Goal: Information Seeking & Learning: Learn about a topic

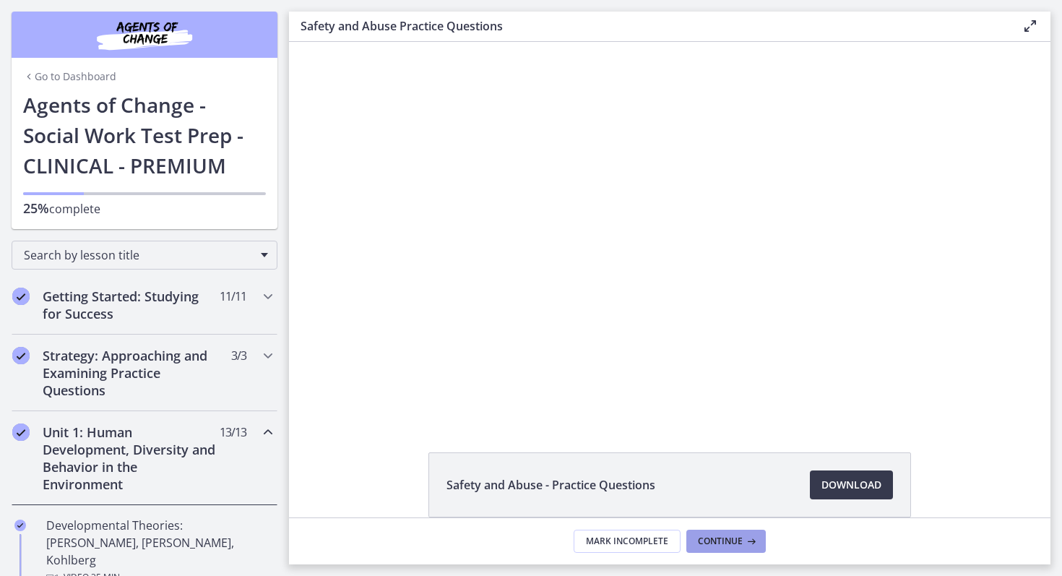
click at [724, 539] on span "Continue" at bounding box center [720, 542] width 45 height 12
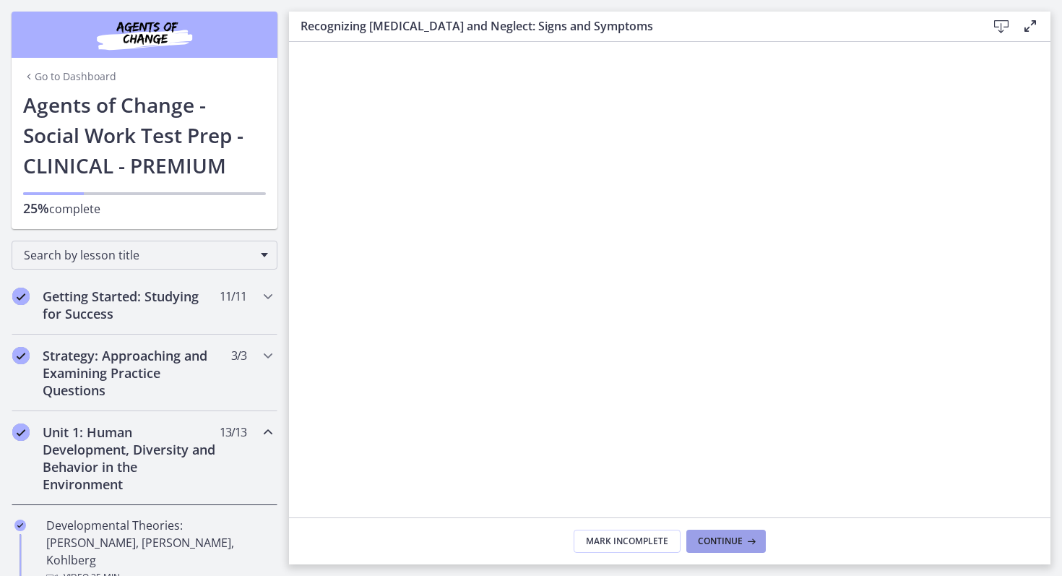
click at [724, 539] on span "Continue" at bounding box center [720, 542] width 45 height 12
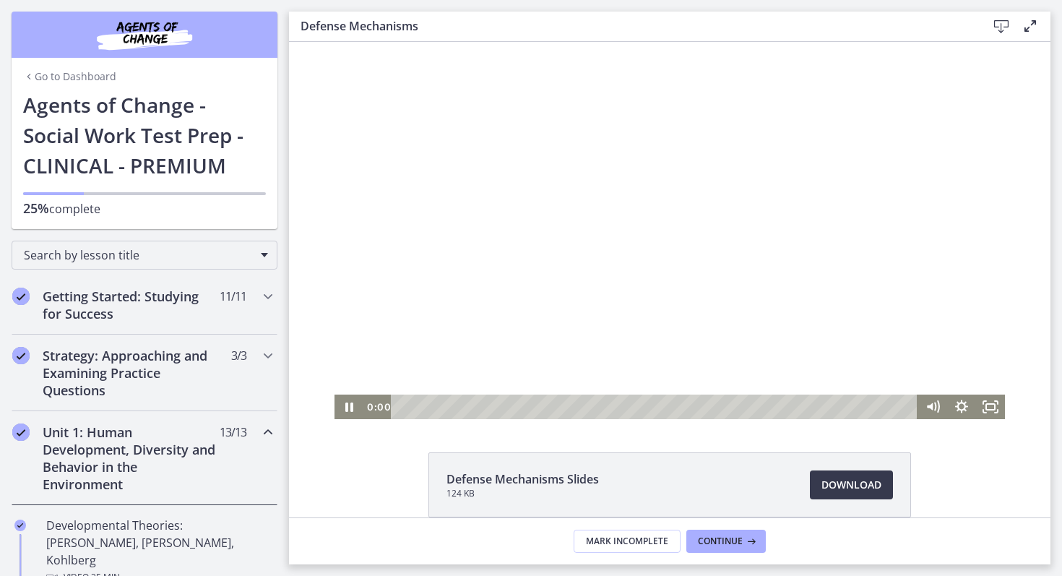
click at [348, 419] on html "Click for sound @keyframes VOLUME_SMALL_WAVE_FLASH { 0% { opacity: 0; } 33% { o…" at bounding box center [670, 230] width 762 height 377
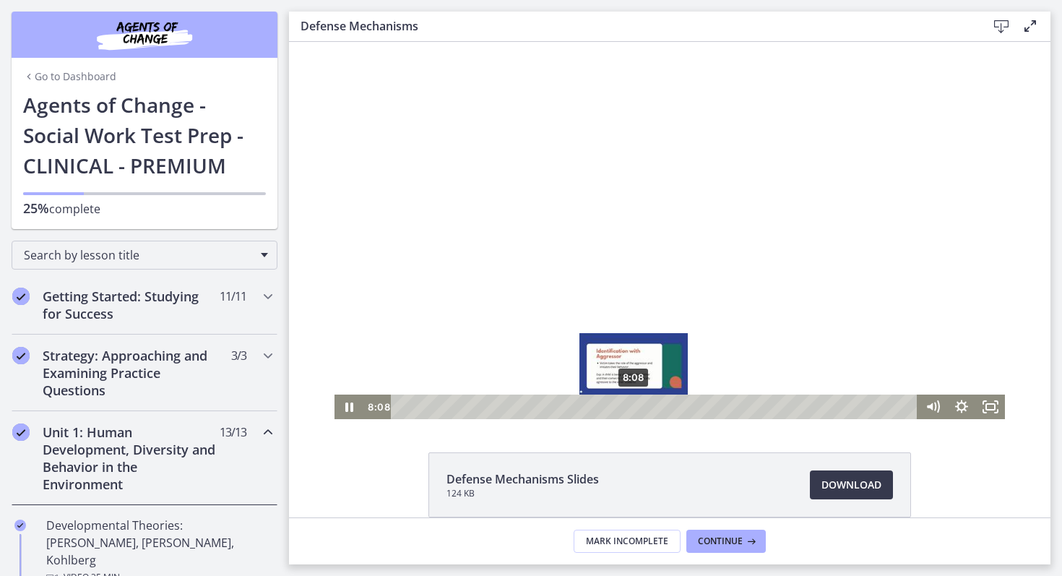
drag, startPoint x: 763, startPoint y: 405, endPoint x: 635, endPoint y: 405, distance: 128.7
click at [635, 405] on div "Playbar" at bounding box center [634, 407] width 8 height 8
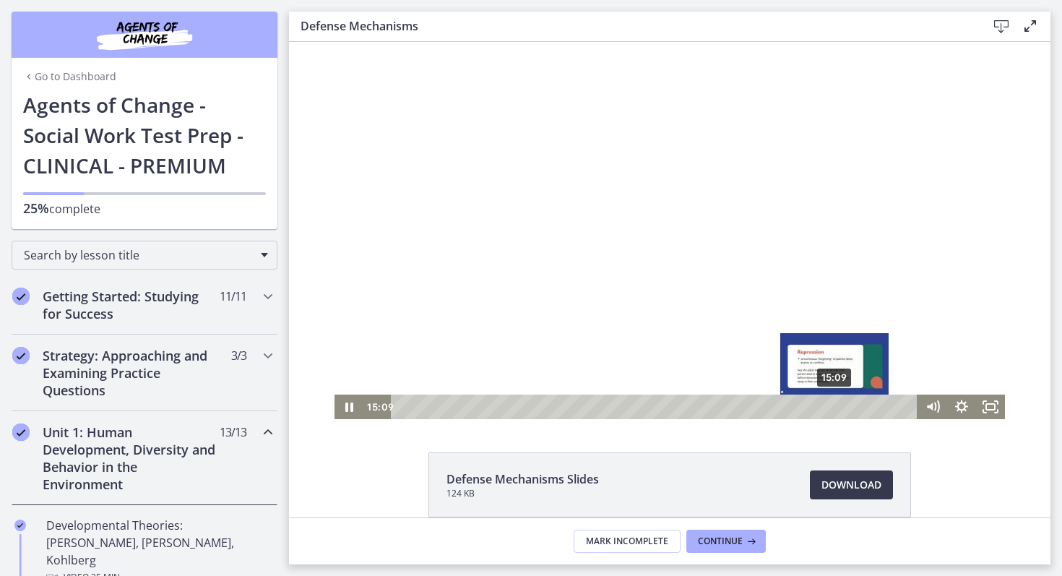
drag, startPoint x: 866, startPoint y: 406, endPoint x: 836, endPoint y: 405, distance: 29.7
click at [836, 405] on div "Playbar" at bounding box center [834, 407] width 8 height 8
click at [843, 404] on div "15:26" at bounding box center [657, 407] width 510 height 25
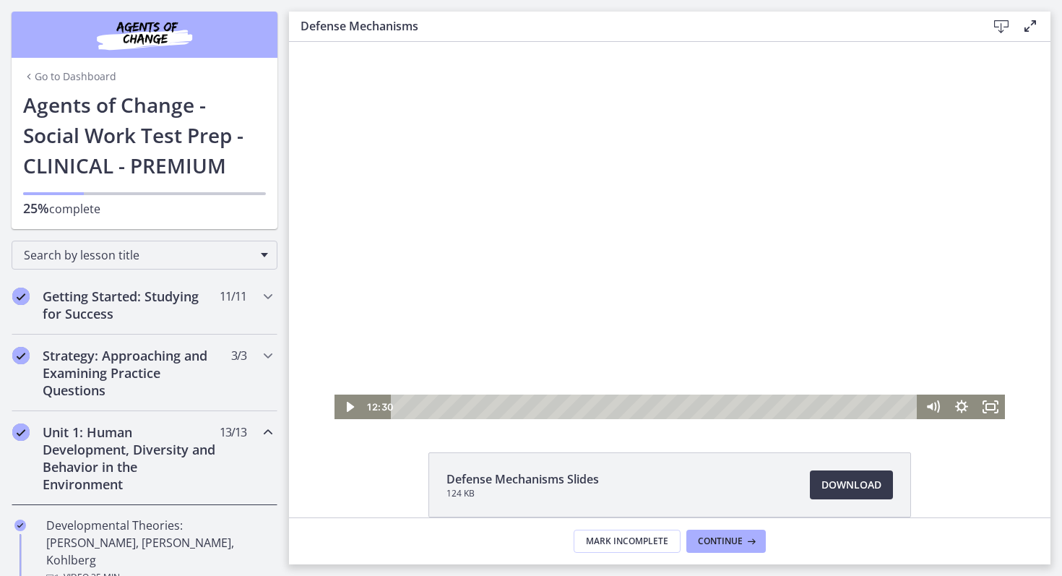
click at [604, 262] on div at bounding box center [670, 230] width 671 height 377
click at [642, 174] on div at bounding box center [670, 230] width 671 height 377
click at [637, 172] on div at bounding box center [670, 230] width 671 height 377
click at [496, 149] on div at bounding box center [670, 230] width 671 height 377
click at [496, 147] on div at bounding box center [670, 230] width 671 height 377
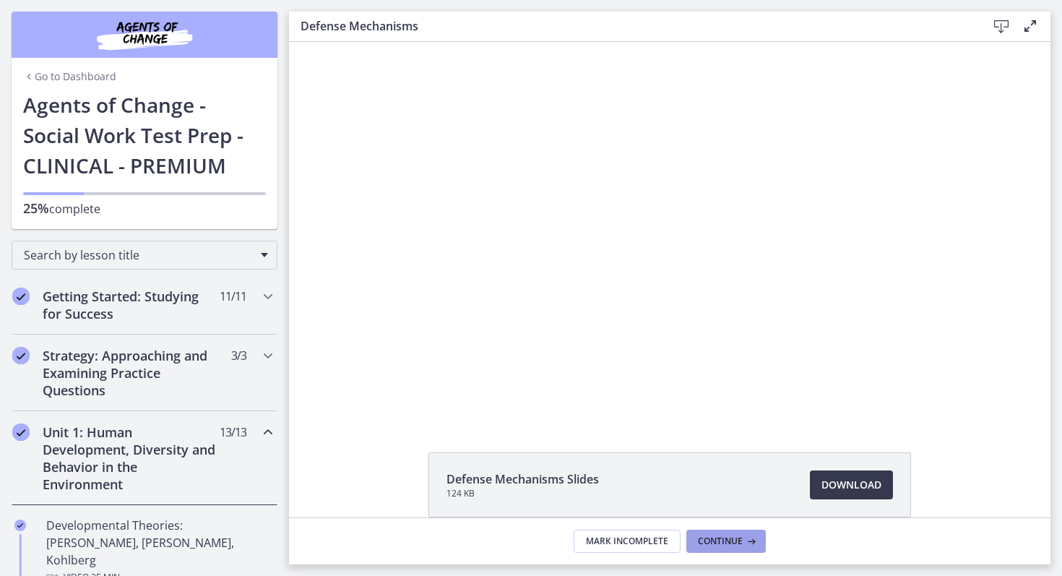
click at [705, 532] on button "Continue" at bounding box center [727, 541] width 80 height 23
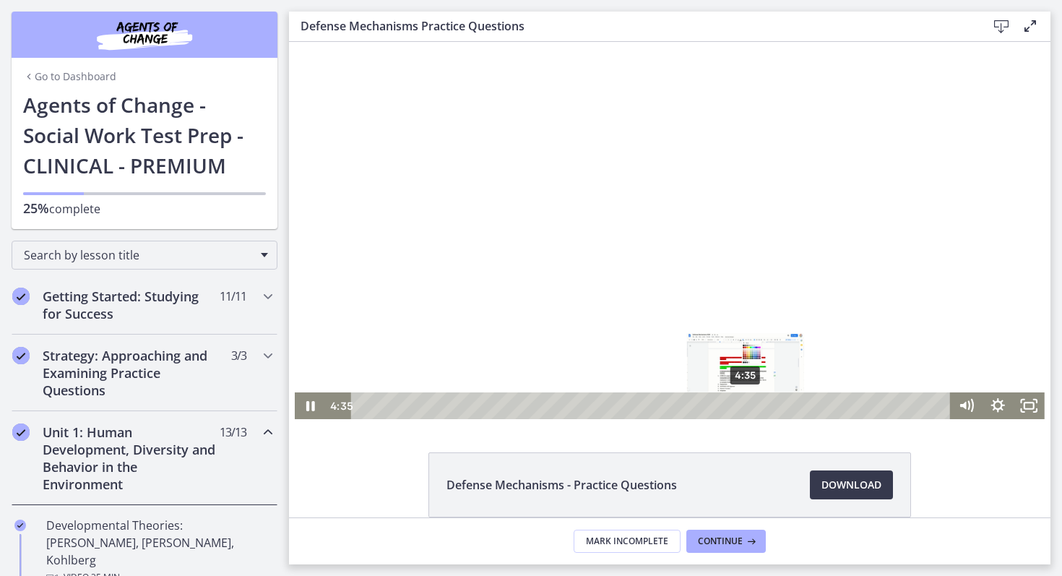
drag, startPoint x: 760, startPoint y: 409, endPoint x: 747, endPoint y: 408, distance: 13.8
click at [747, 408] on div "Playbar" at bounding box center [746, 405] width 9 height 9
click at [916, 381] on div "Click for sound @keyframes VOLUME_SMALL_WAVE_FLASH { 0% { opacity: 0; } 33% { o…" at bounding box center [670, 230] width 750 height 377
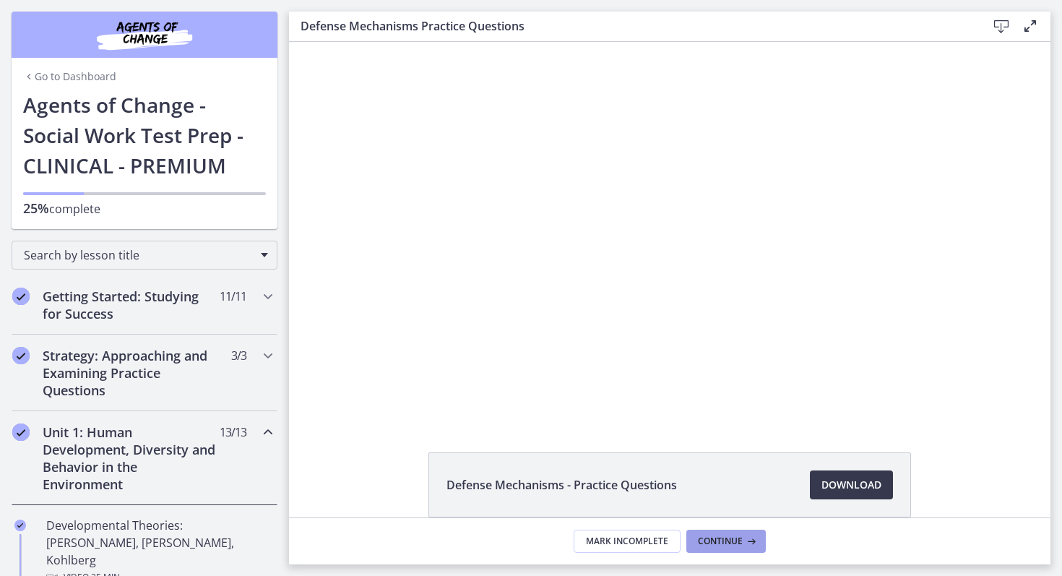
click at [729, 546] on span "Continue" at bounding box center [720, 542] width 45 height 12
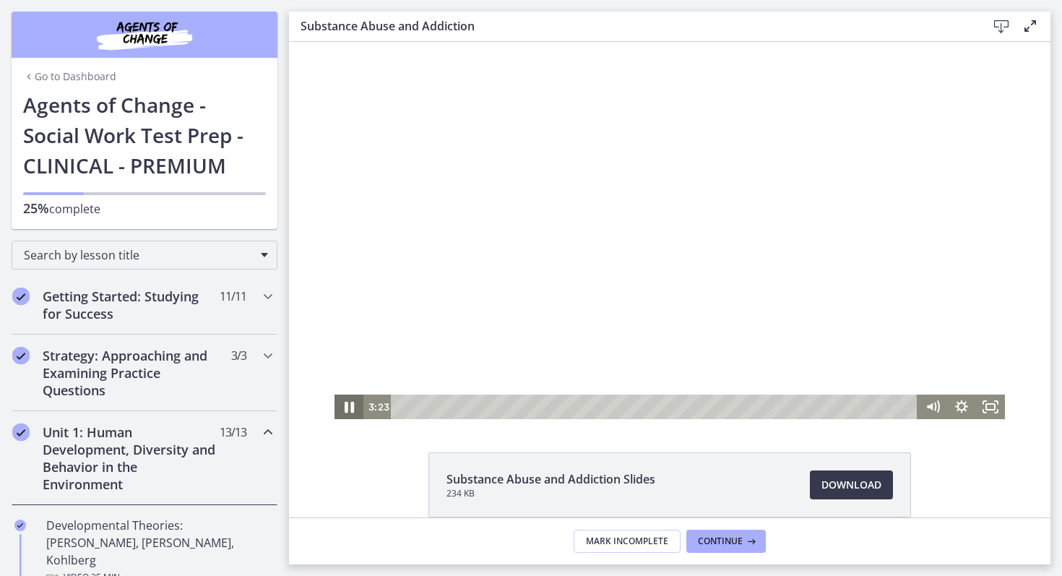
click at [347, 406] on icon "Pause" at bounding box center [349, 408] width 9 height 12
click at [354, 406] on icon "Play Video" at bounding box center [350, 407] width 35 height 30
click at [884, 366] on div at bounding box center [670, 230] width 671 height 377
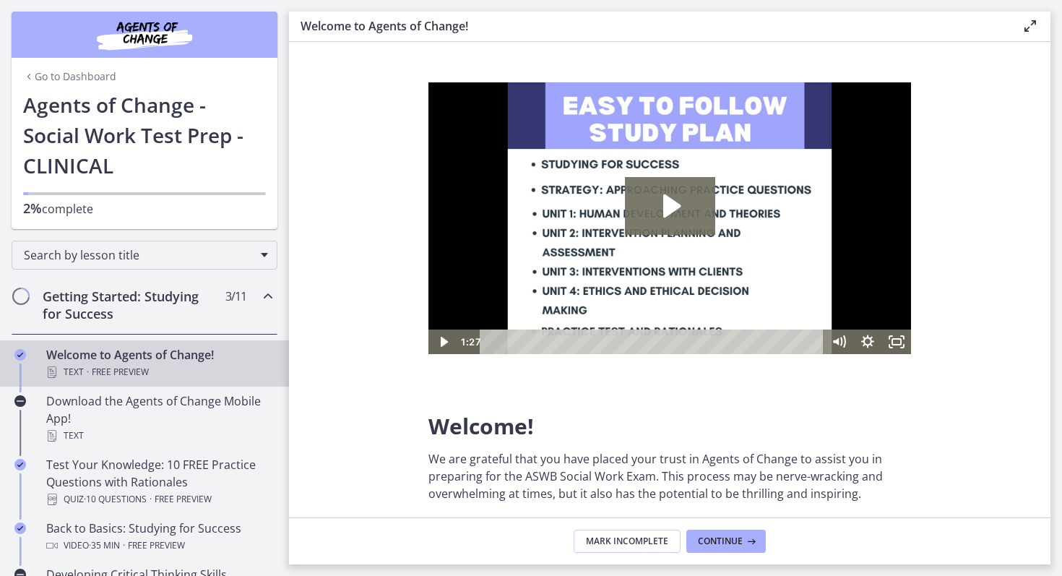
click at [43, 79] on link "Go to Dashboard" at bounding box center [69, 76] width 93 height 14
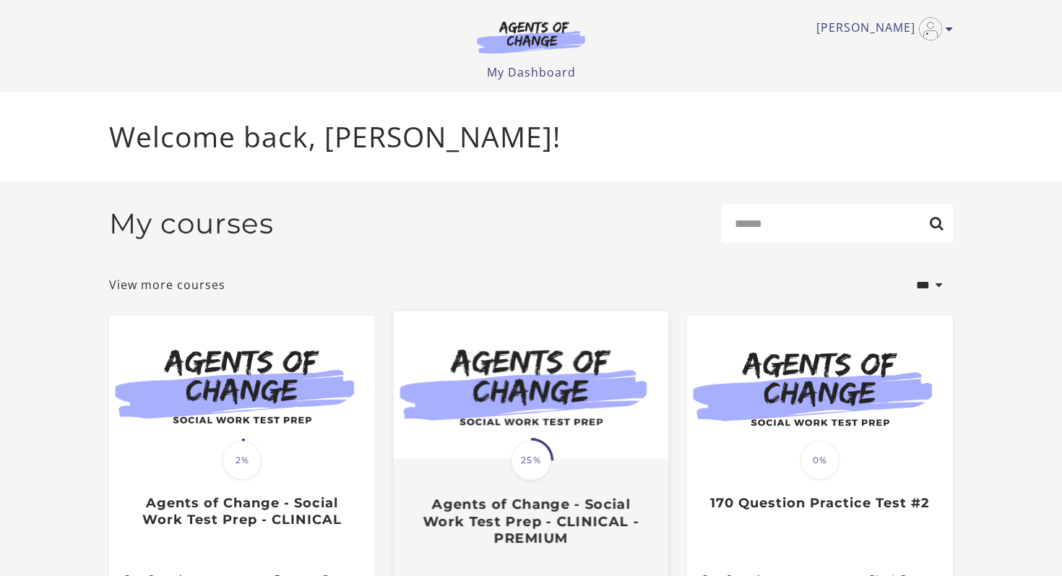
click at [443, 437] on img at bounding box center [531, 386] width 275 height 148
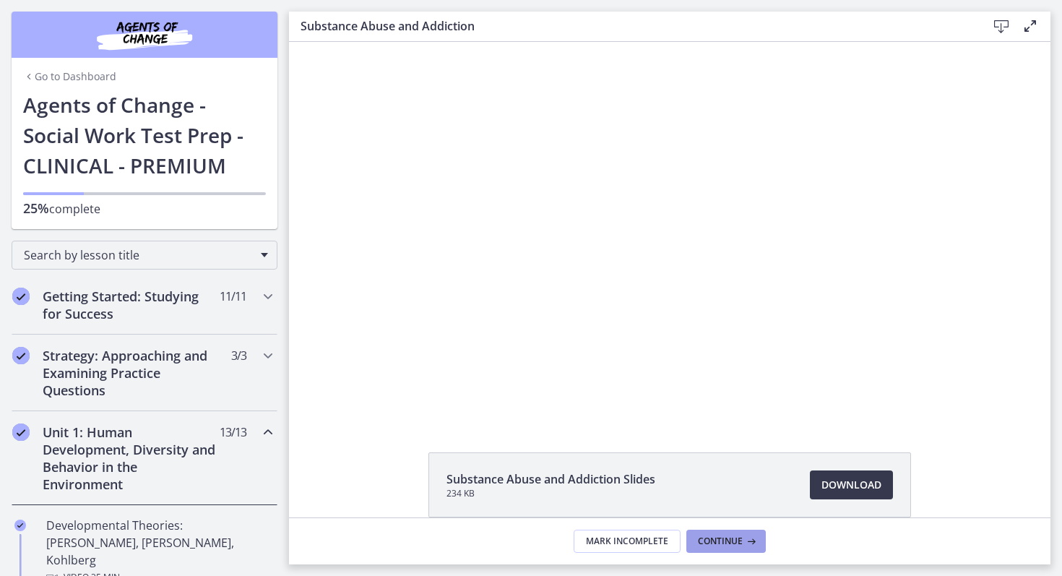
click at [720, 546] on span "Continue" at bounding box center [720, 542] width 45 height 12
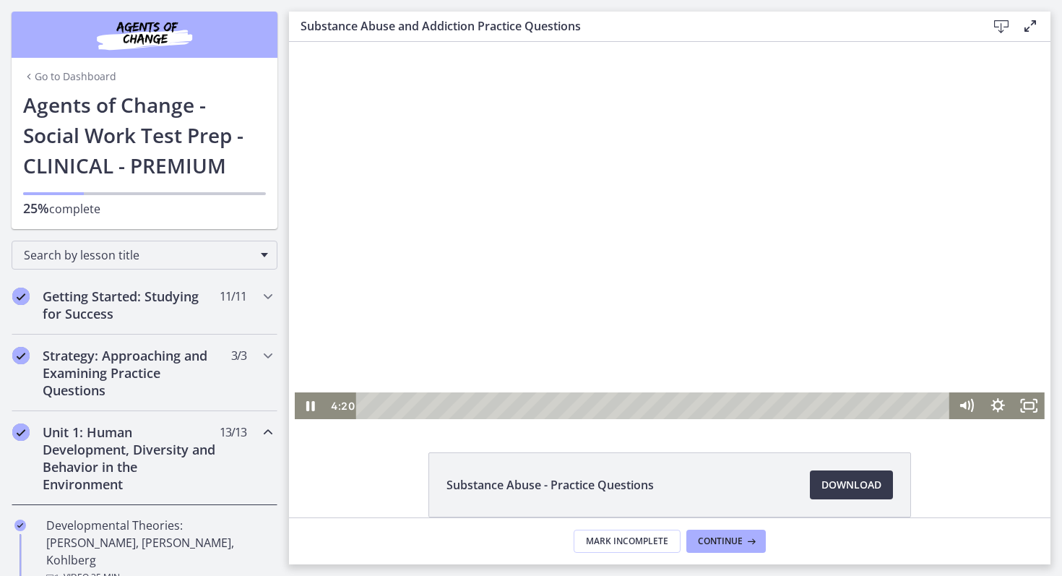
click at [932, 314] on div at bounding box center [670, 230] width 750 height 377
drag, startPoint x: 586, startPoint y: 403, endPoint x: 557, endPoint y: 408, distance: 30.1
click at [557, 408] on div "Playbar" at bounding box center [555, 405] width 9 height 9
drag, startPoint x: 557, startPoint y: 408, endPoint x: 534, endPoint y: 407, distance: 22.4
click at [534, 407] on div "Playbar" at bounding box center [533, 405] width 9 height 9
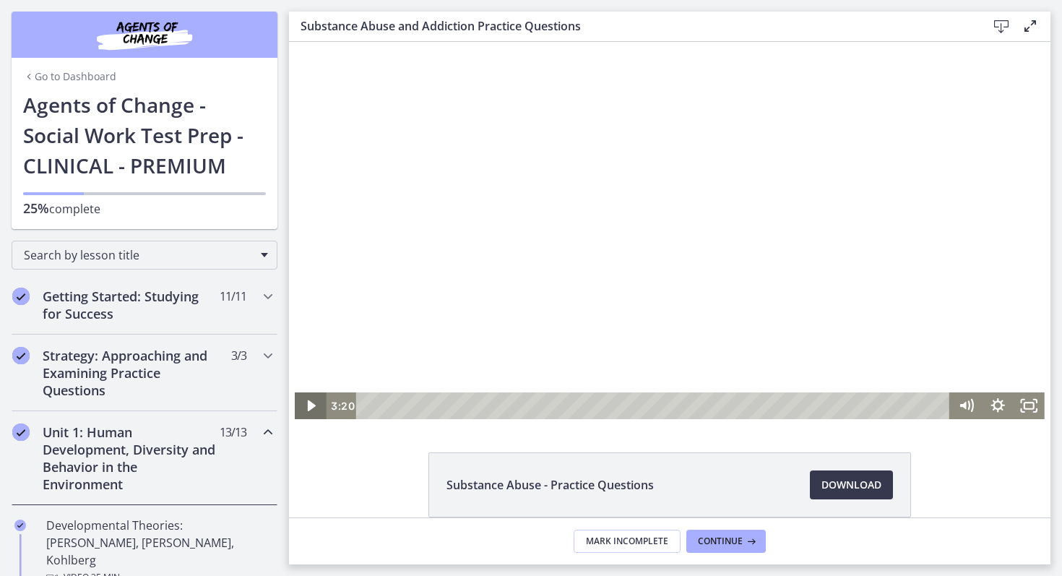
click at [306, 405] on icon "Play Video" at bounding box center [311, 405] width 31 height 27
click at [312, 416] on icon "Pause" at bounding box center [311, 406] width 38 height 32
